Goal: Task Accomplishment & Management: Complete application form

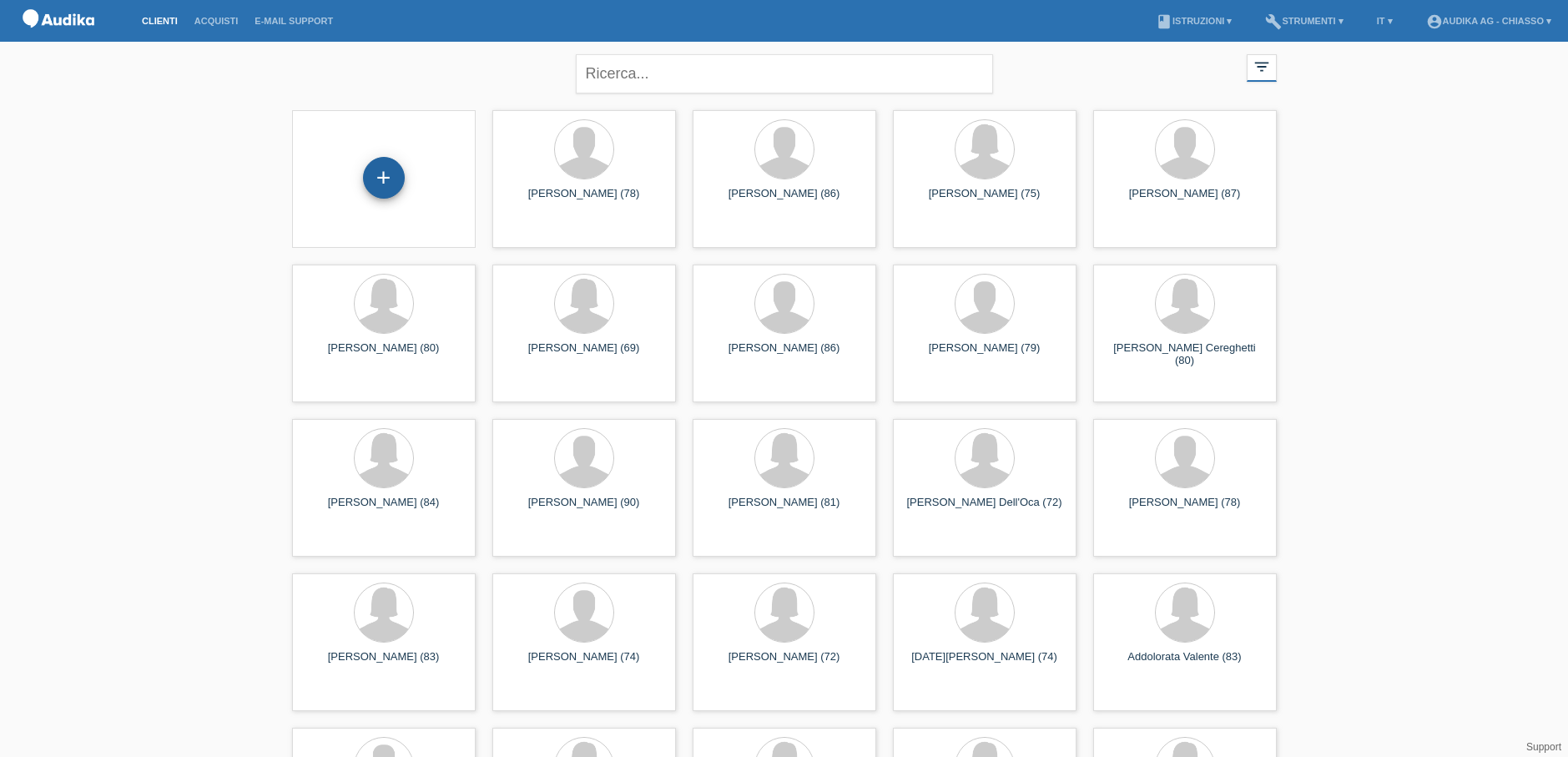
click at [391, 184] on div "+" at bounding box center [383, 177] width 42 height 42
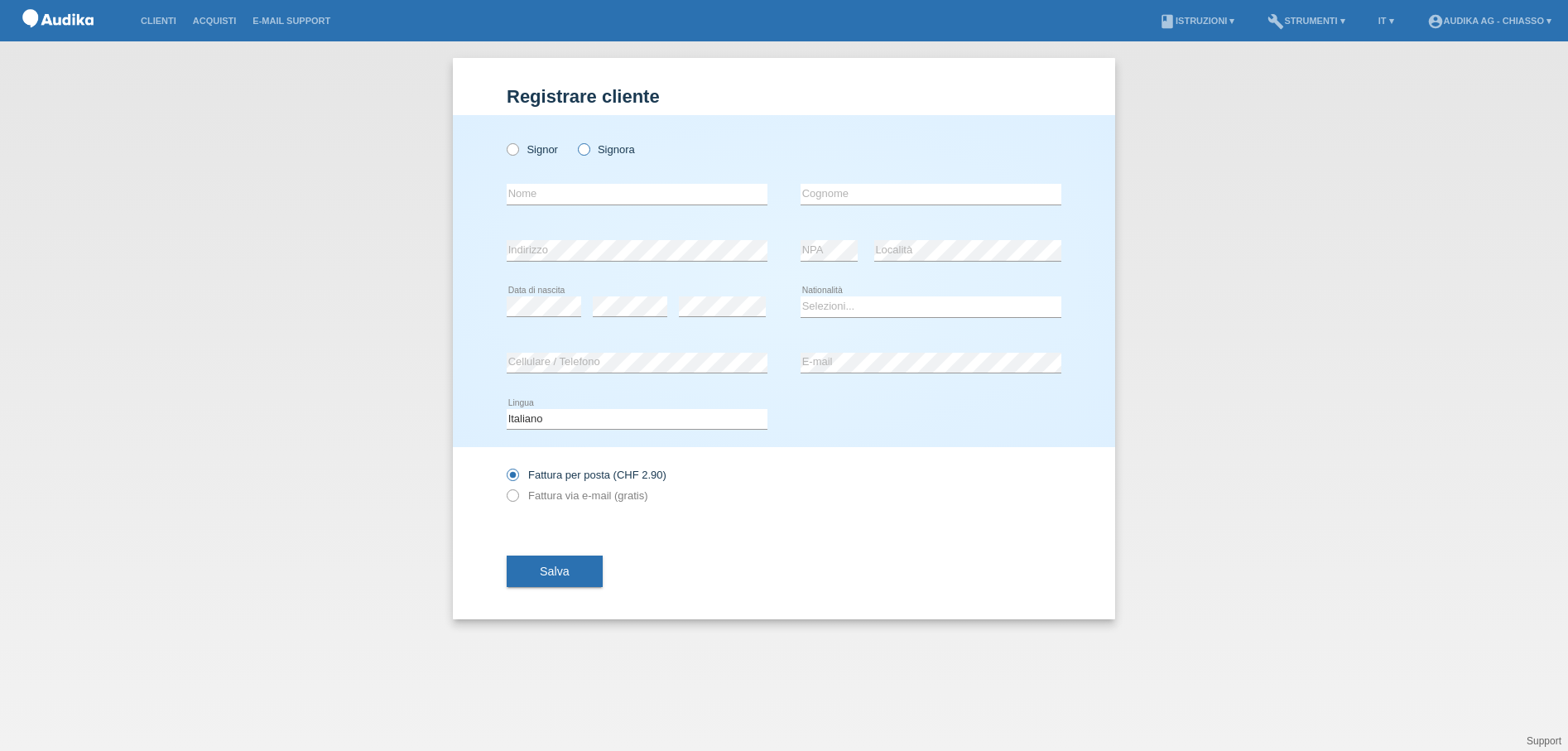
click at [574, 141] on icon at bounding box center [574, 141] width 0 height 0
click at [587, 150] on input "Signora" at bounding box center [583, 148] width 11 height 11
radio input "true"
click at [588, 205] on icon at bounding box center [637, 205] width 261 height 1
click at [588, 191] on input "text" at bounding box center [637, 194] width 261 height 21
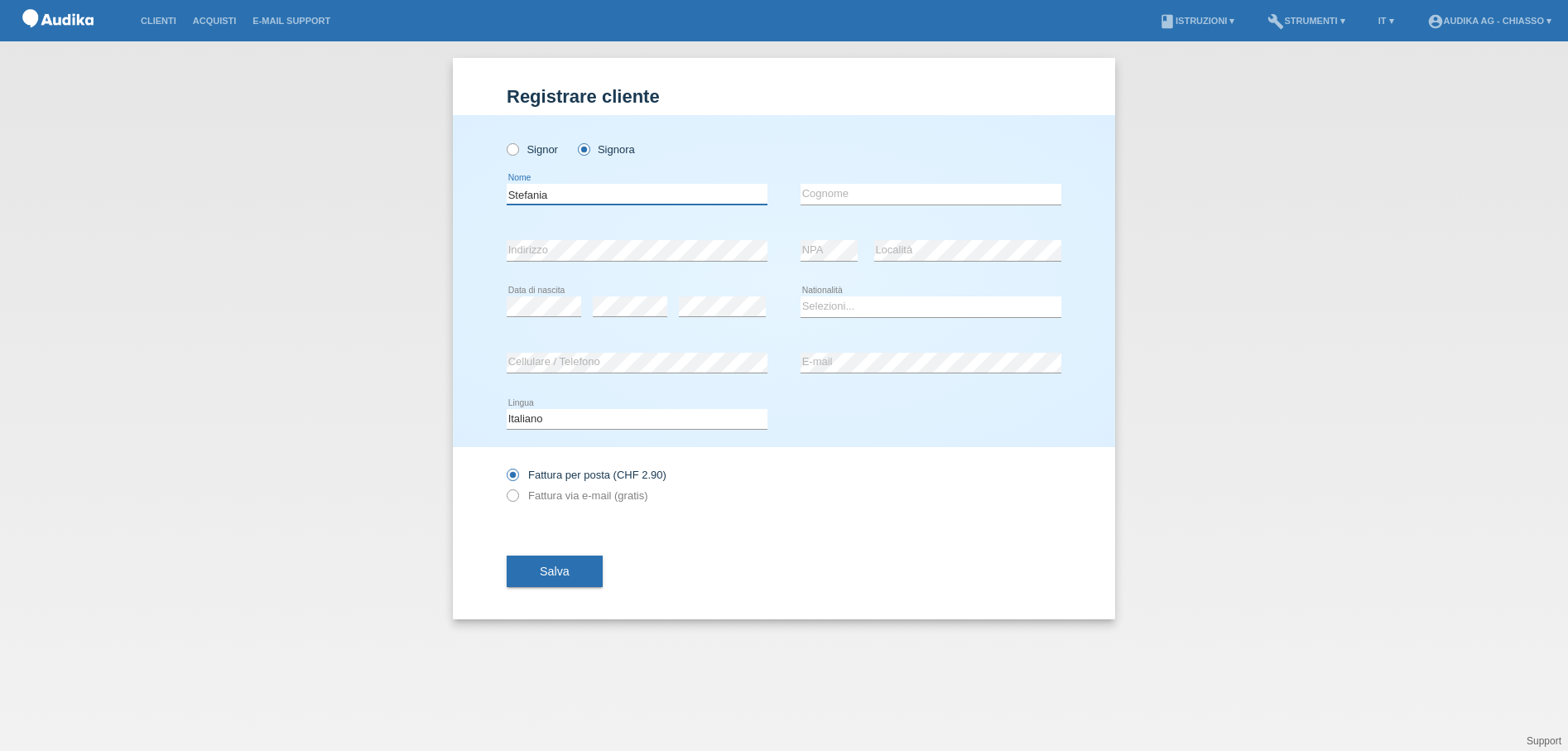
type input "Stefania"
type input "Gaetani"
click at [848, 308] on select "Selezioni... Svizzera Austria Germania Liechtenstein ------------ Afghanistan A…" at bounding box center [931, 307] width 261 height 20
select select "CH"
click at [801, 297] on select "Selezioni... Svizzera Austria Germania Liechtenstein ------------ Afghanistan A…" at bounding box center [931, 307] width 261 height 20
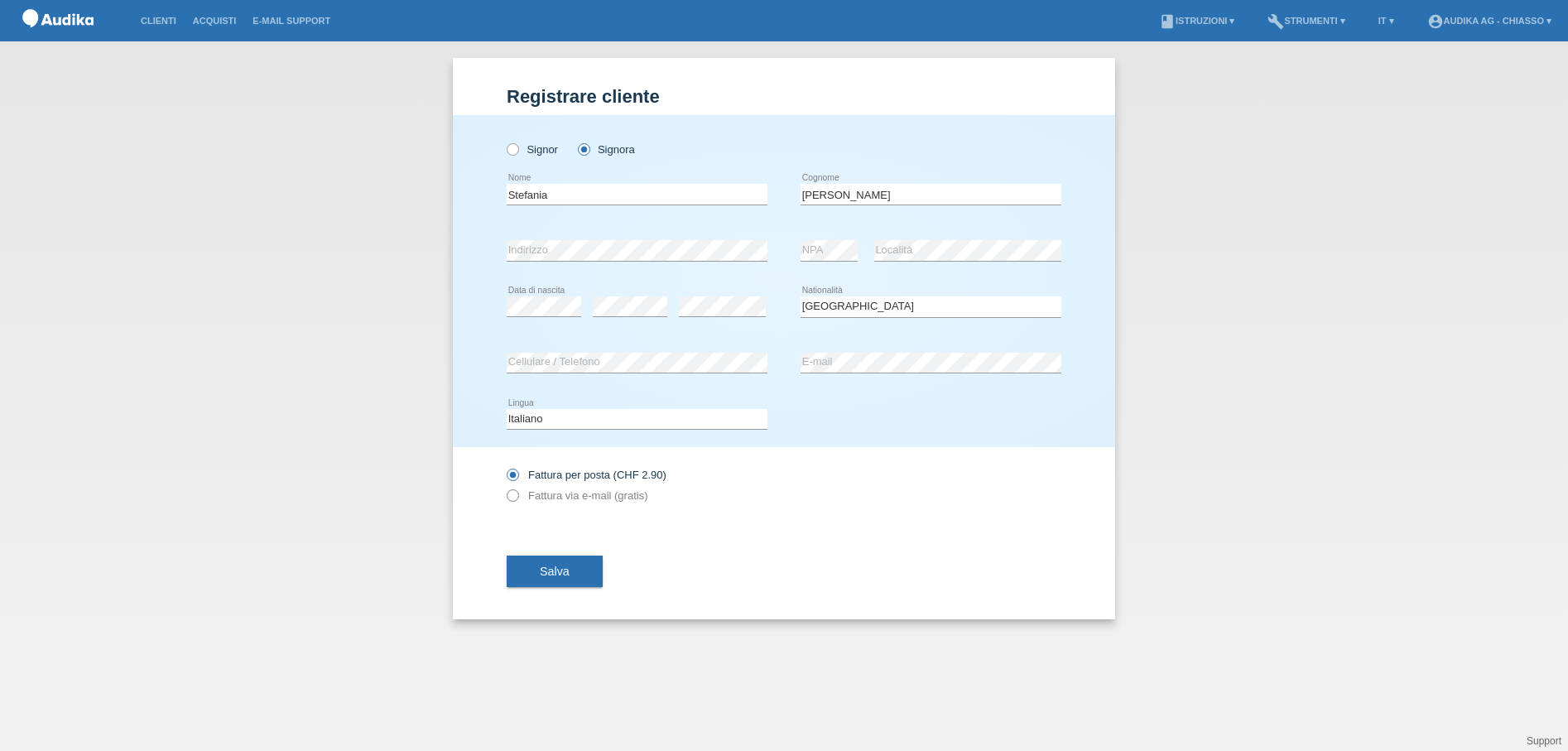
click at [598, 495] on label "Fattura via e-mail (gratis)" at bounding box center [577, 495] width 140 height 12
click at [517, 495] on input "Fattura via e-mail (gratis)" at bounding box center [512, 500] width 11 height 21
radio input "true"
click at [573, 573] on button "Salva" at bounding box center [554, 572] width 96 height 32
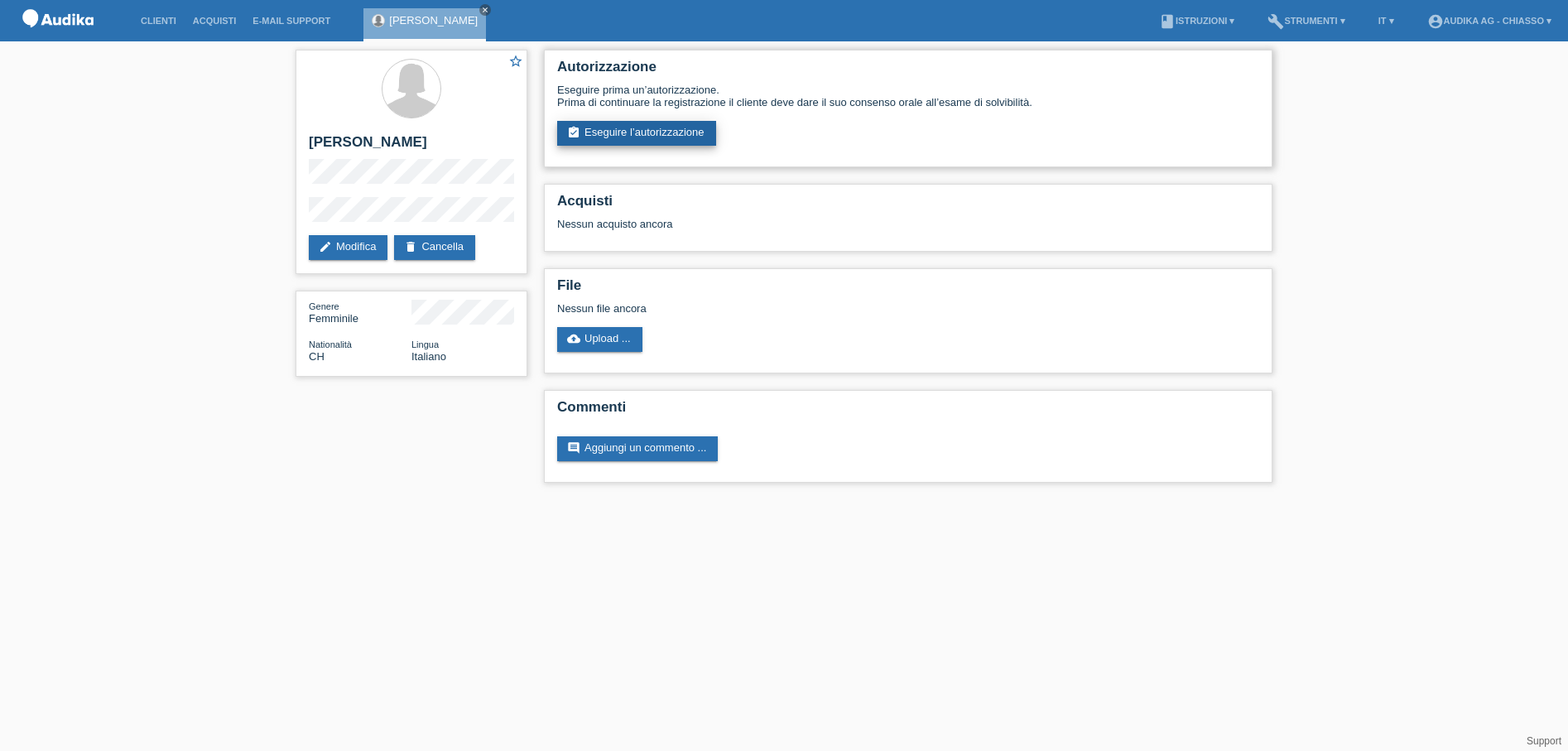
click at [665, 138] on link "assignment_turned_in Eseguire l’autorizzazione" at bounding box center [637, 134] width 159 height 25
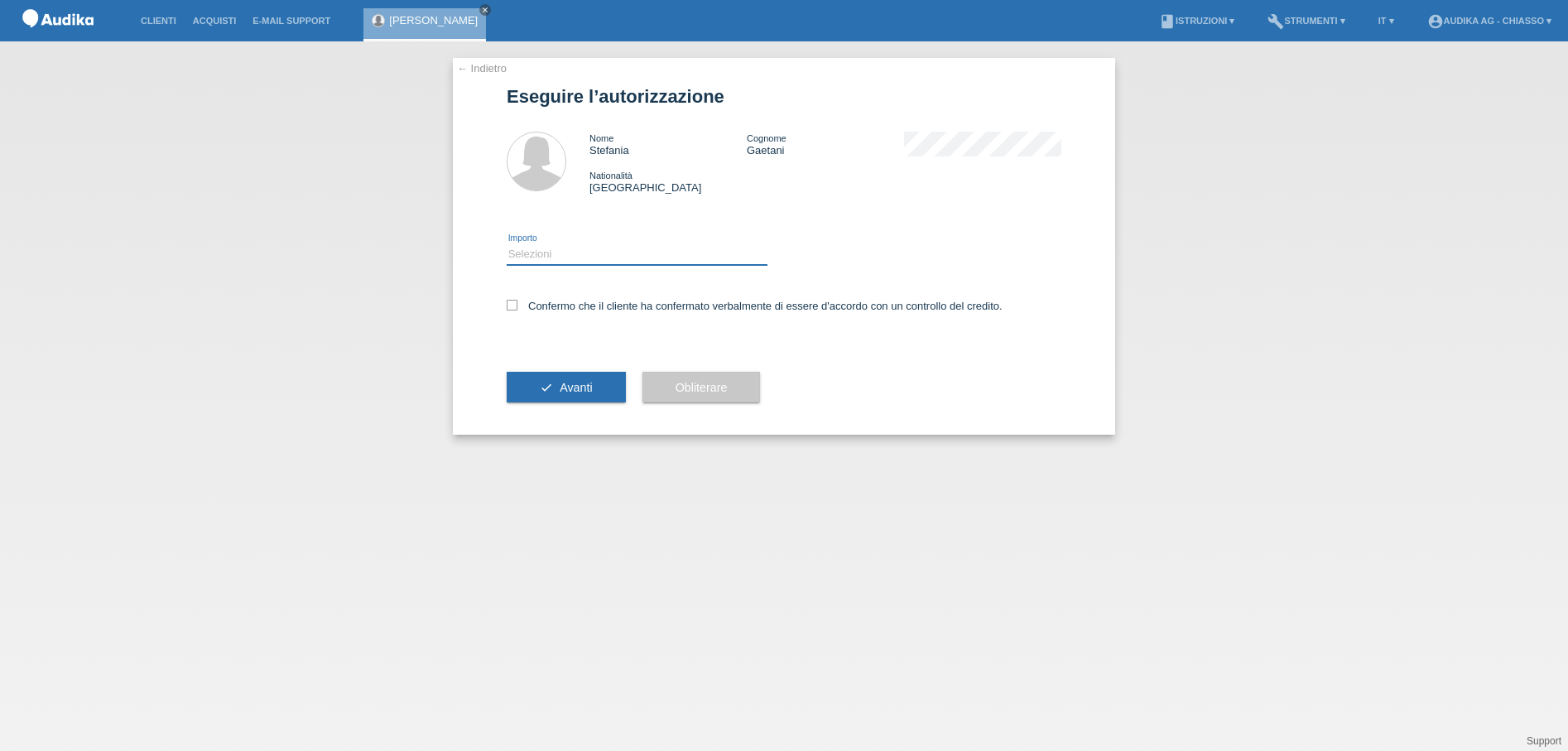
click at [581, 258] on select "Selezioni CHF 1.00 - CHF 499.00 CHF 500.00 - CHF 1'999.00 CHF 2'000.00 - CHF 13…" at bounding box center [637, 254] width 261 height 20
select select "3"
click at [507, 244] on select "Selezioni CHF 1.00 - CHF 499.00 CHF 500.00 - CHF 1'999.00 CHF 2'000.00 - CHF 13…" at bounding box center [637, 254] width 261 height 20
click at [516, 303] on icon at bounding box center [512, 305] width 11 height 11
click at [516, 303] on input "Confermo che il cliente ha confermato verbalmente di essere d'accordo con un co…" at bounding box center [512, 305] width 11 height 11
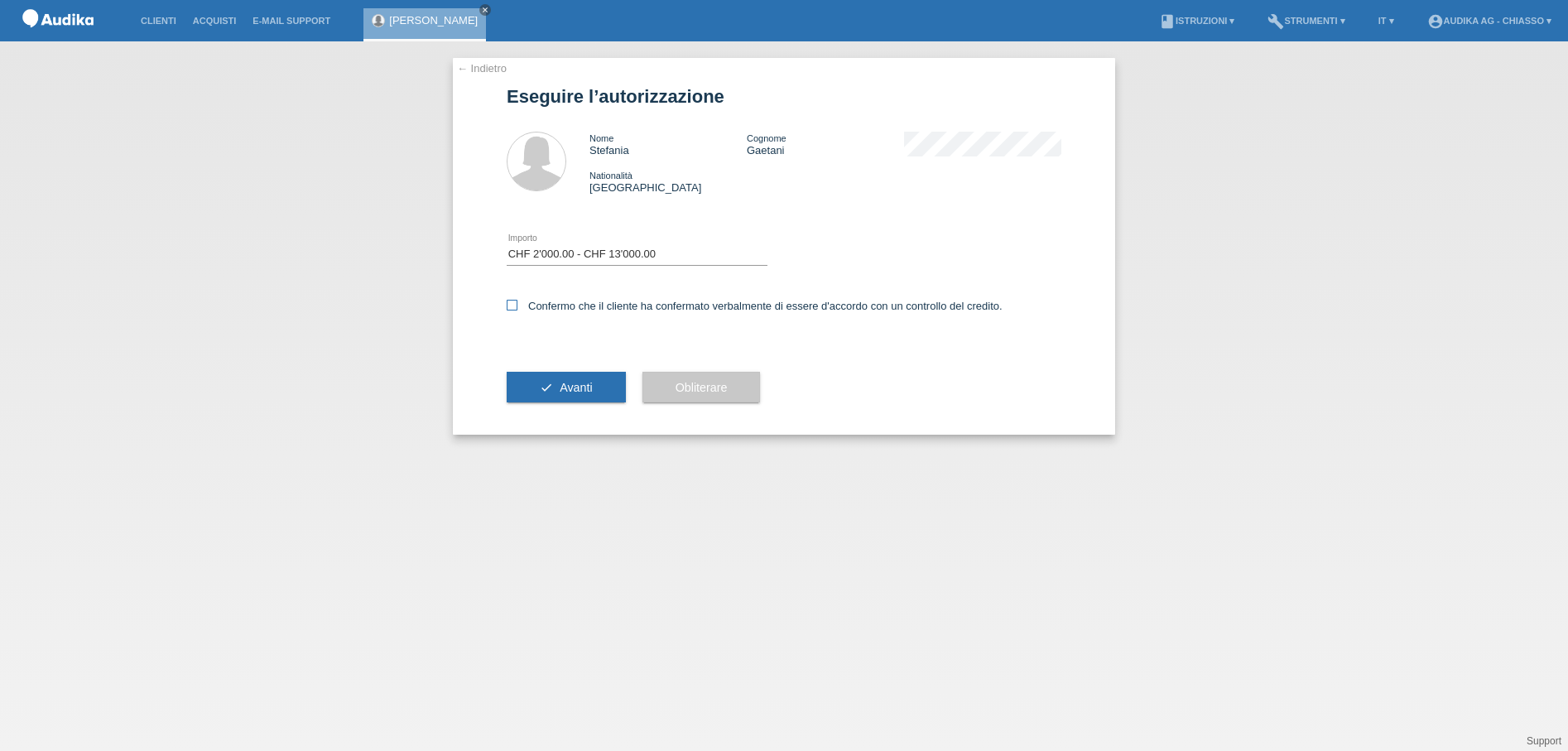
checkbox input "true"
click at [547, 382] on button "check Avanti" at bounding box center [566, 387] width 119 height 32
